Goal: Find specific page/section: Find specific page/section

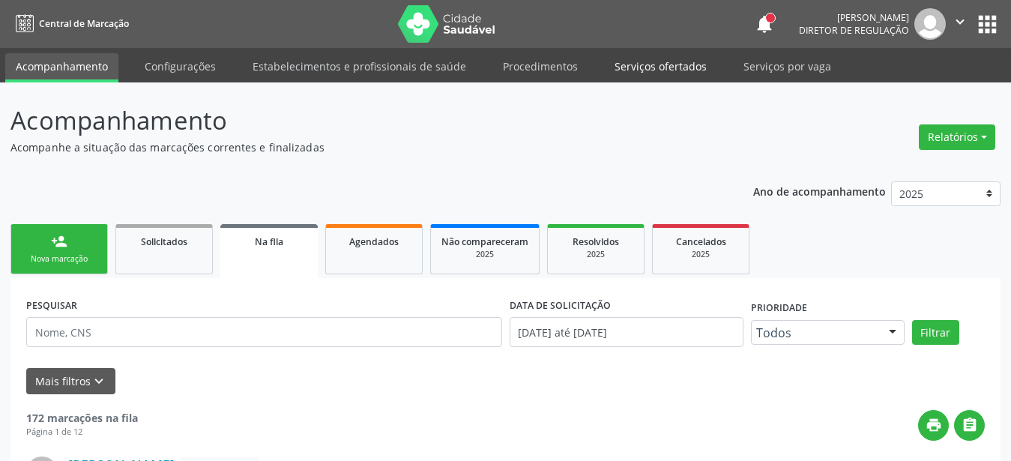
click at [638, 63] on link "Serviços ofertados" at bounding box center [660, 66] width 113 height 26
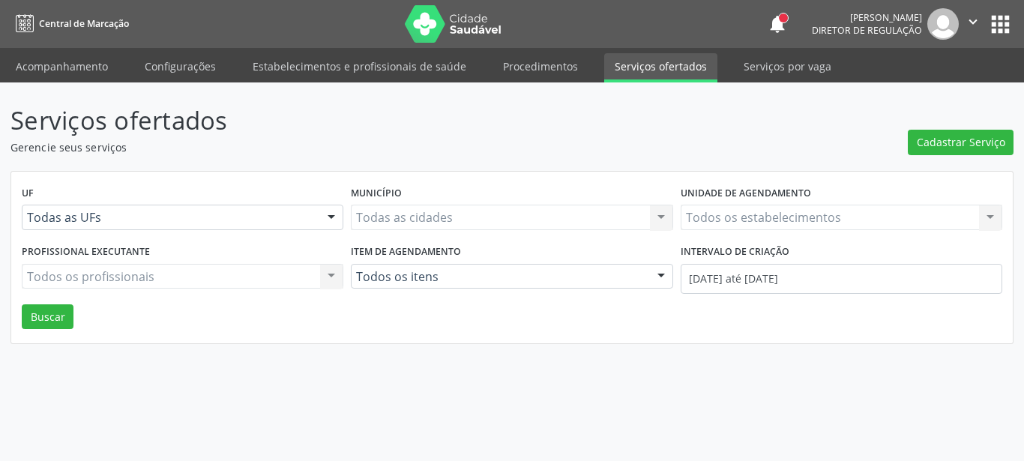
click at [744, 223] on div "Todos os estabelecimentos Todos os estabelecimentos Nenhum resultado encontrado…" at bounding box center [842, 217] width 322 height 25
click at [743, 214] on div "Todos os estabelecimentos Todos os estabelecimentos Nenhum resultado encontrado…" at bounding box center [842, 217] width 322 height 25
click at [776, 217] on div "Todos os estabelecimentos Todos os estabelecimentos Nenhum resultado encontrado…" at bounding box center [842, 217] width 322 height 25
click at [627, 360] on div "Serviços ofertados Gerencie seus serviços Cadastrar Serviço UF Todas as UFs Tod…" at bounding box center [512, 271] width 1024 height 379
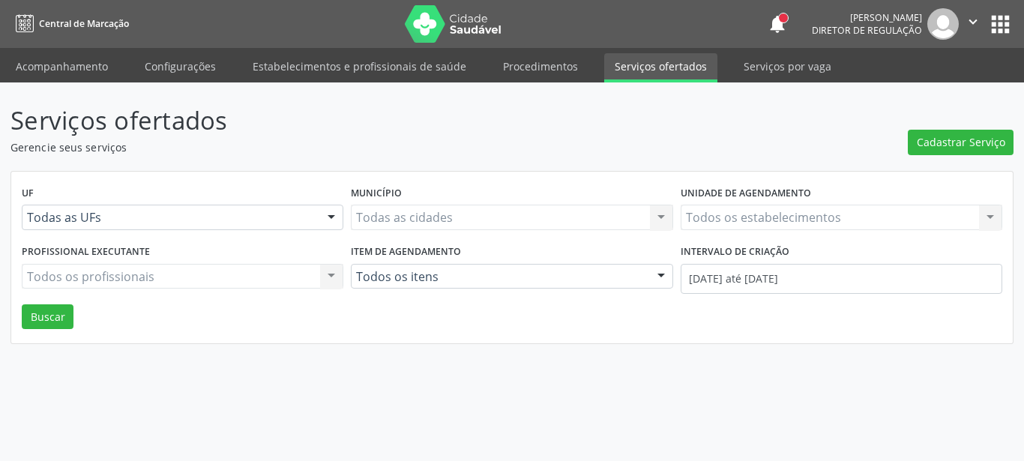
click at [811, 218] on div "Todos os estabelecimentos Todos os estabelecimentos Nenhum resultado encontrado…" at bounding box center [842, 217] width 322 height 25
click at [811, 216] on div "Todos os estabelecimentos Todos os estabelecimentos Nenhum resultado encontrado…" at bounding box center [842, 217] width 322 height 25
click at [935, 209] on div "Todos os estabelecimentos Todos os estabelecimentos Nenhum resultado encontrado…" at bounding box center [842, 217] width 322 height 25
click at [775, 339] on div "UF Todas as UFs Todas as UFs Nenhum resultado encontrado para: " " Não há nenhu…" at bounding box center [512, 258] width 1002 height 172
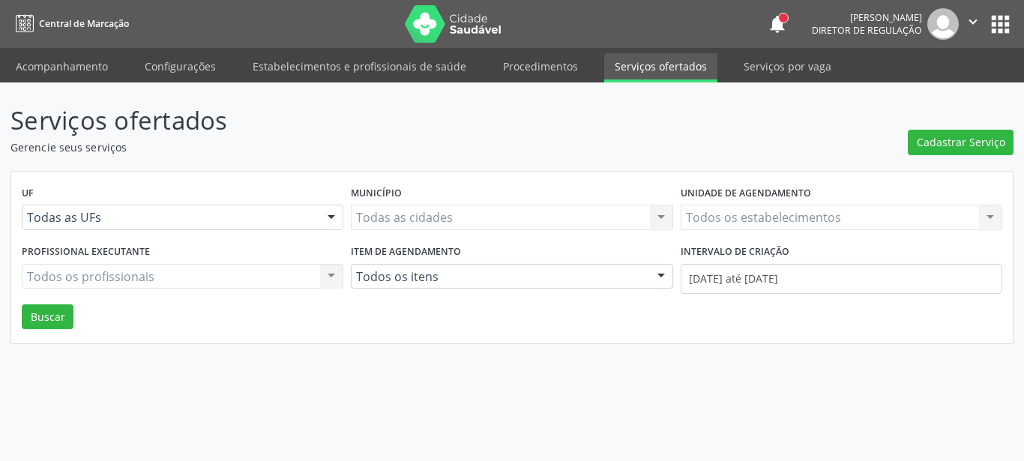
click at [660, 360] on div "Serviços ofertados Gerencie seus serviços Cadastrar Serviço UF Todas as UFs Tod…" at bounding box center [512, 271] width 1024 height 379
click at [656, 355] on div "Serviços ofertados Gerencie seus serviços Cadastrar Serviço UF Todas as UFs Tod…" at bounding box center [512, 271] width 1024 height 379
click at [714, 217] on div "Todos os estabelecimentos Todos os estabelecimentos Nenhum resultado encontrado…" at bounding box center [842, 217] width 322 height 25
drag, startPoint x: 712, startPoint y: 223, endPoint x: 696, endPoint y: 222, distance: 16.6
click at [711, 224] on div "Todos os estabelecimentos Todos os estabelecimentos Nenhum resultado encontrado…" at bounding box center [842, 217] width 322 height 25
